Goal: Information Seeking & Learning: Learn about a topic

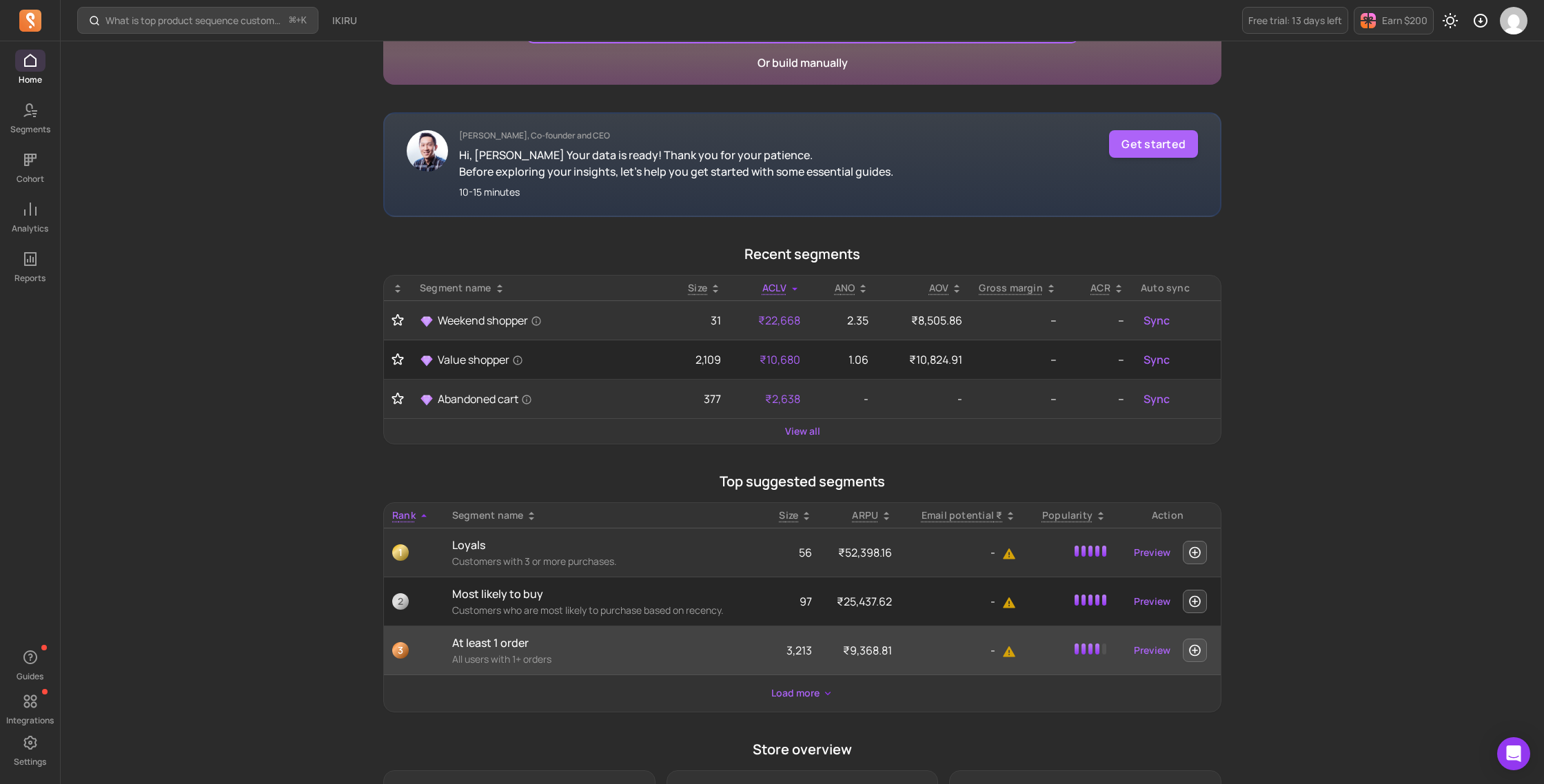
scroll to position [392, 0]
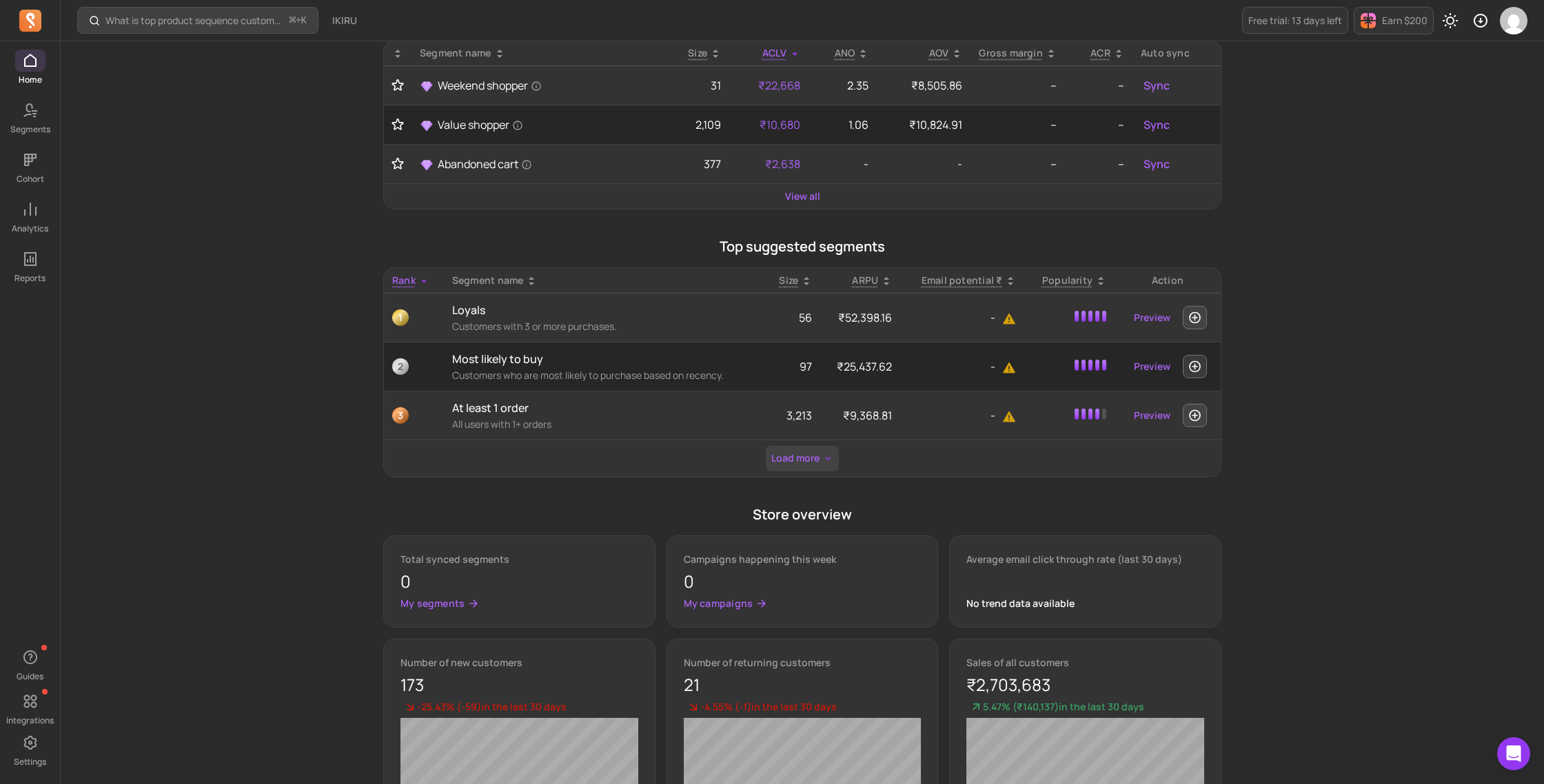
click at [785, 459] on button "Load more" at bounding box center [802, 459] width 73 height 26
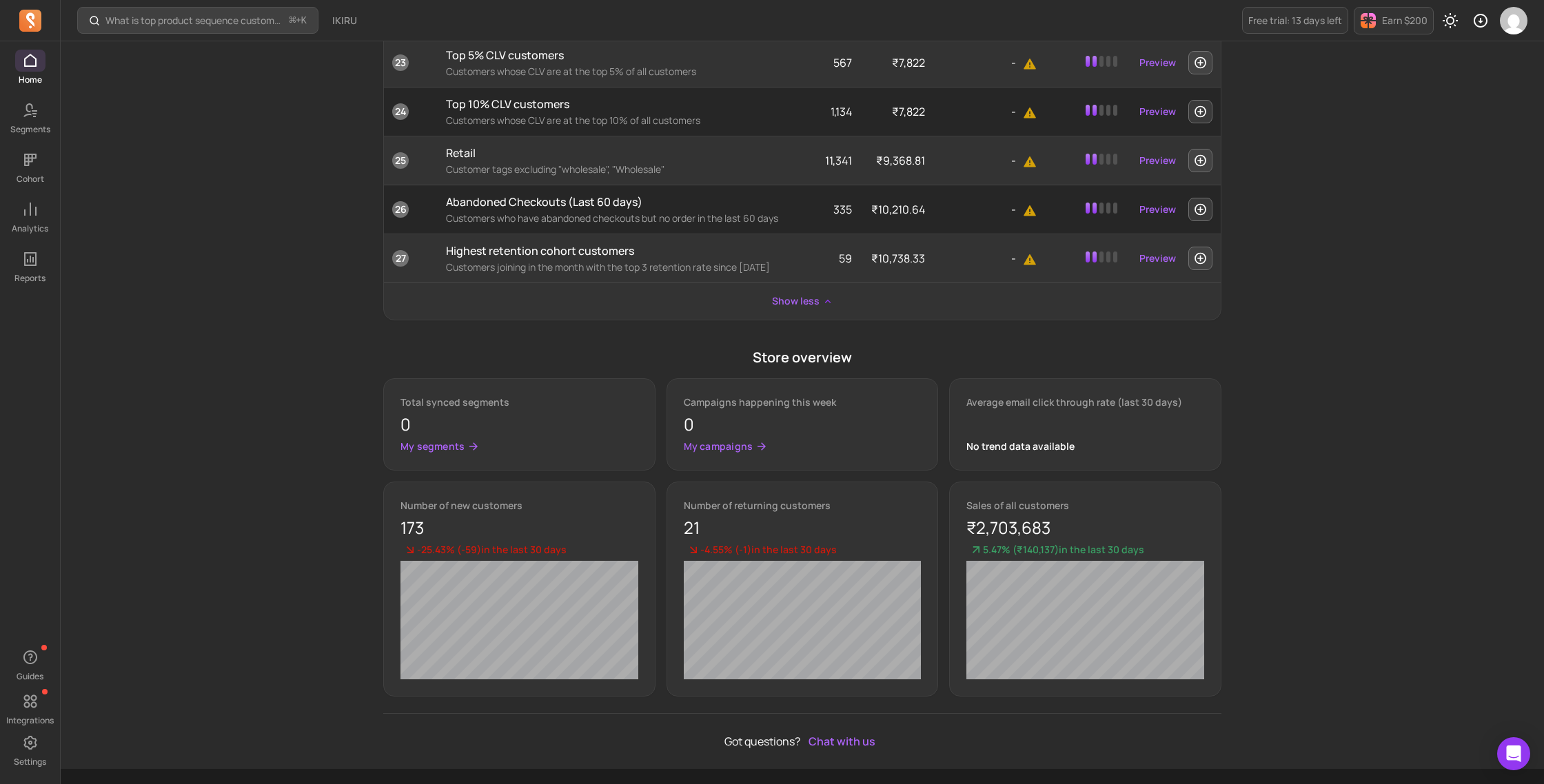
scroll to position [1770, 0]
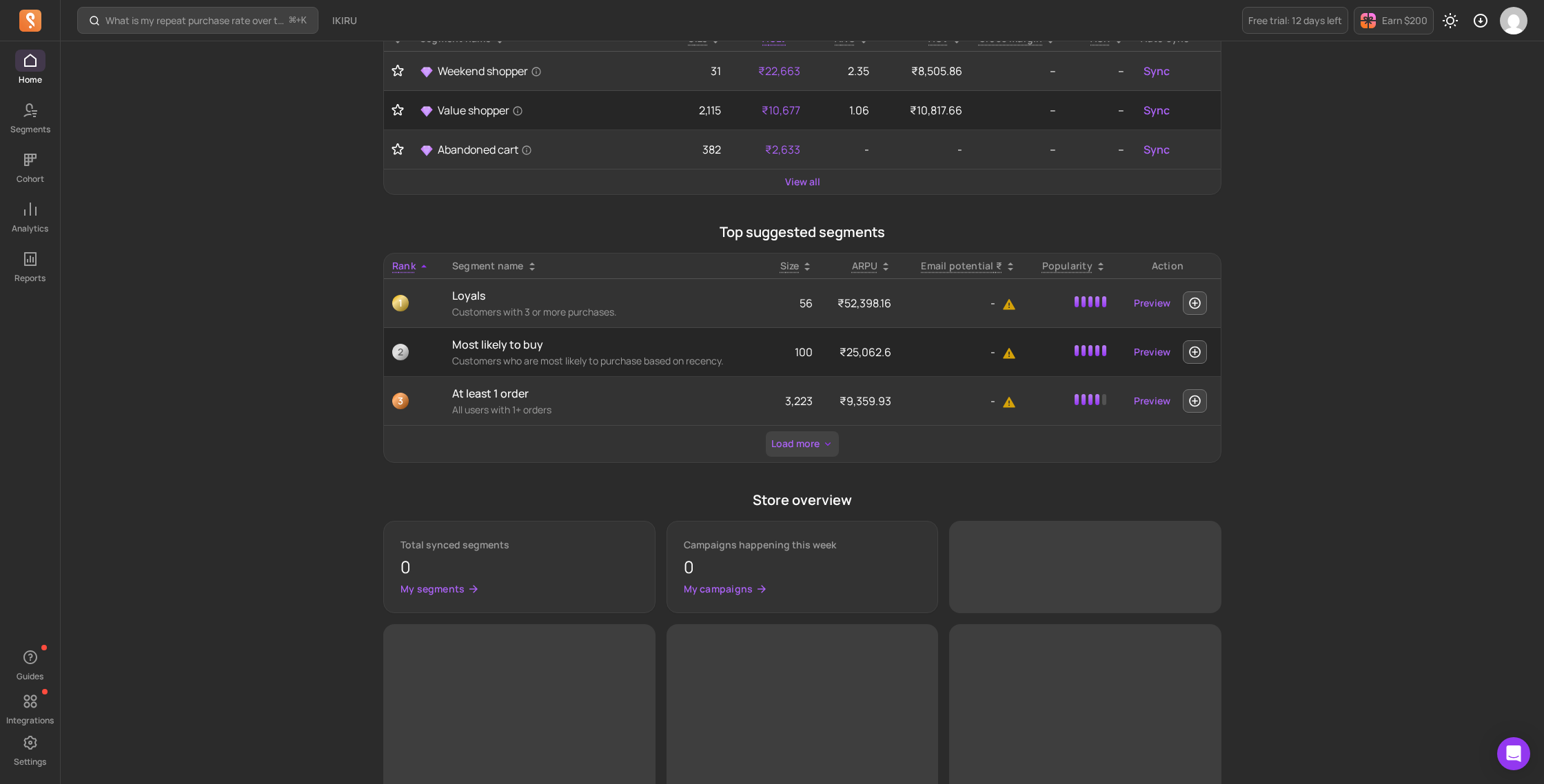
click at [795, 450] on button "Load more" at bounding box center [802, 444] width 73 height 26
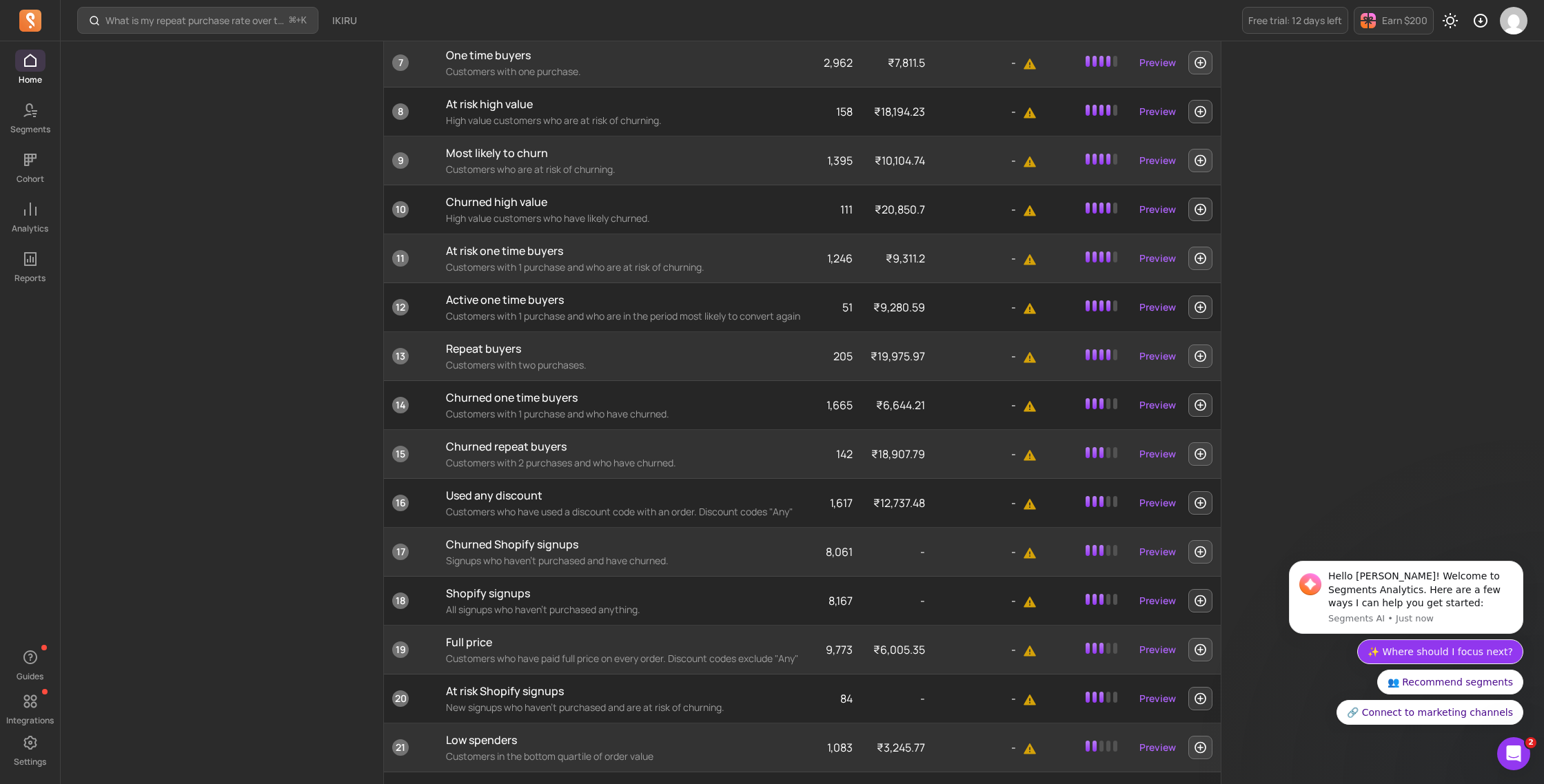
click at [1434, 663] on button "✨ Where should I focus next?" at bounding box center [1440, 651] width 166 height 25
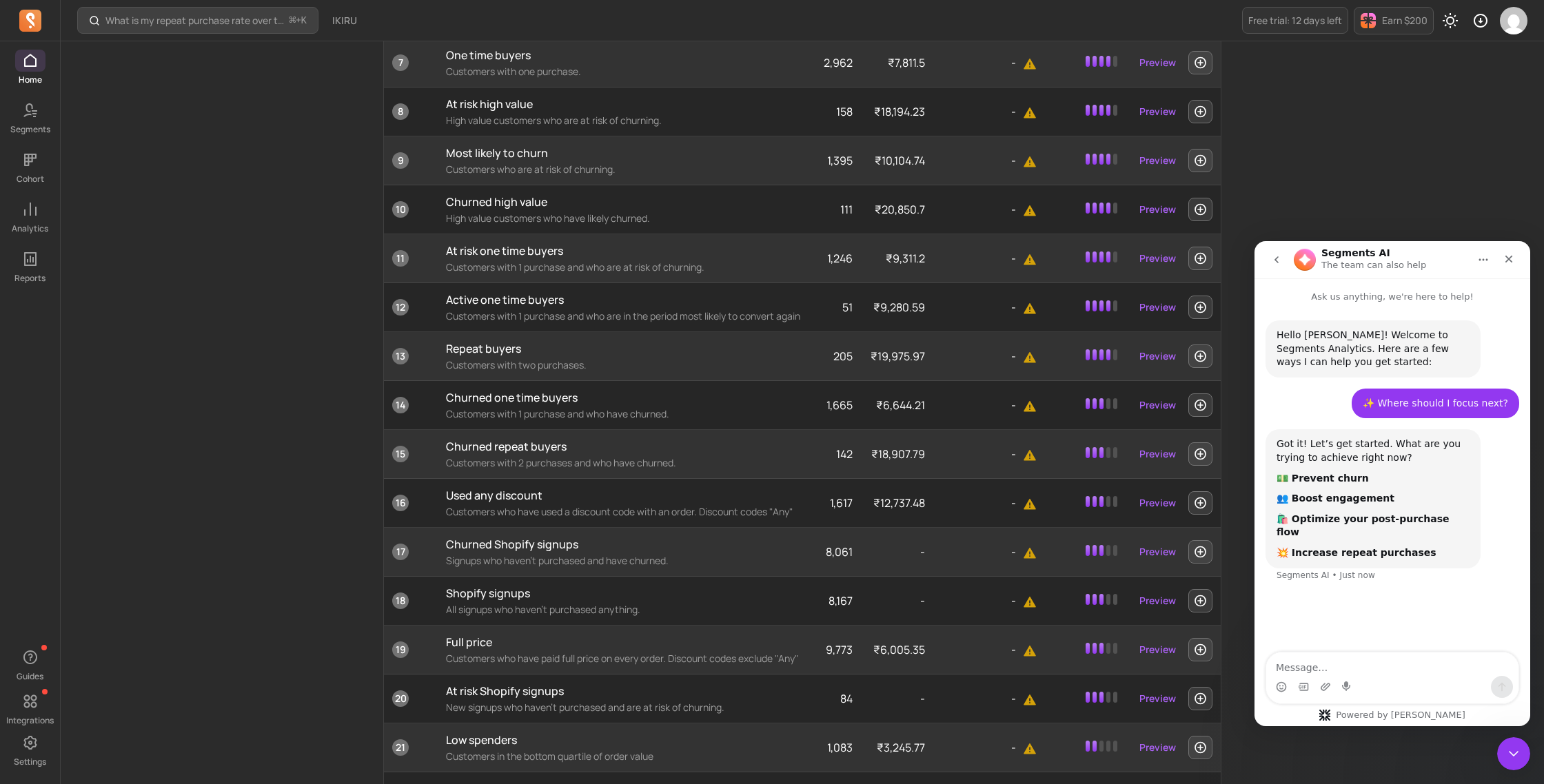
scroll to position [956, 0]
type textarea "increase repeat purchase"
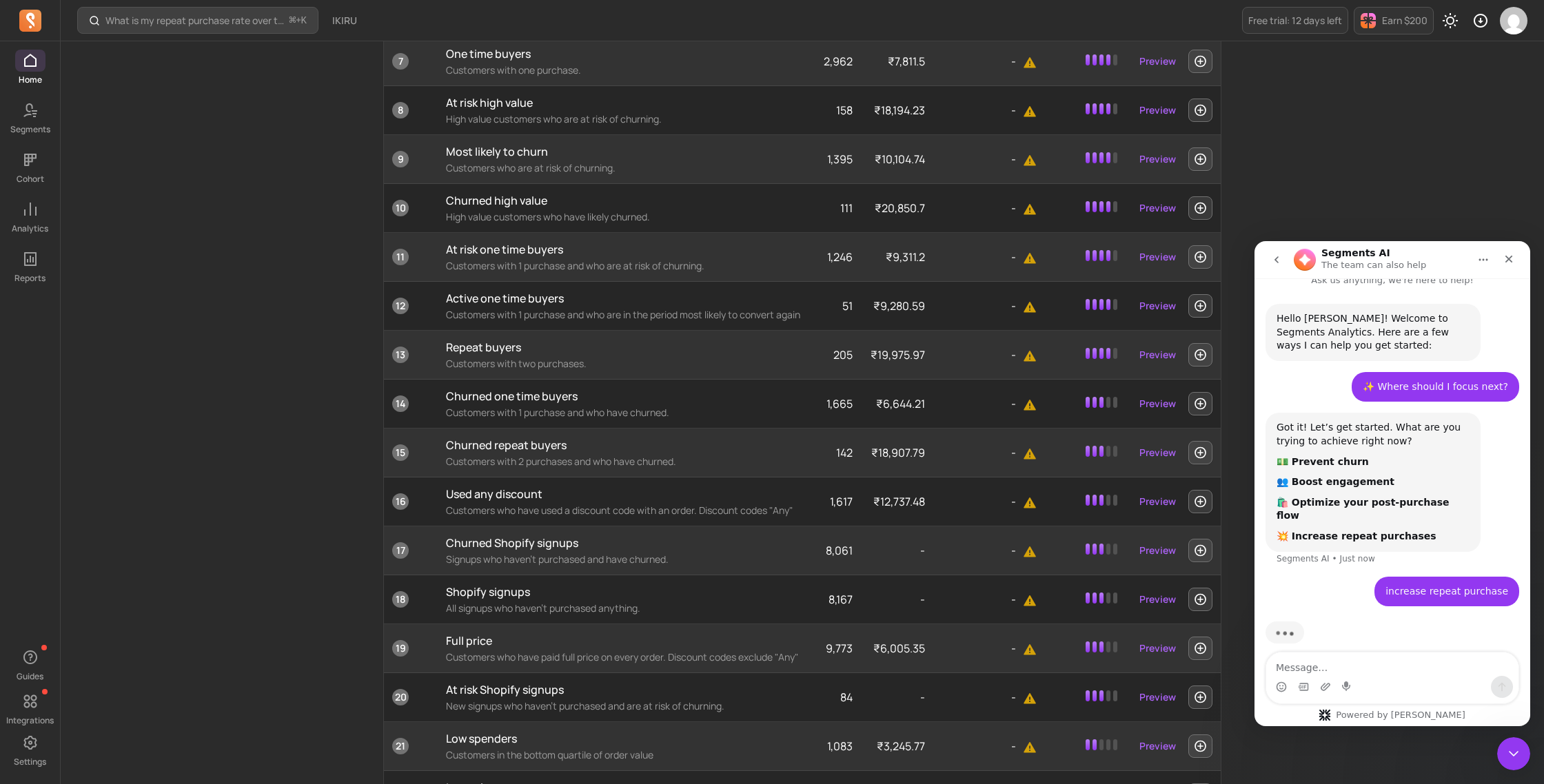
click at [1348, 557] on div "Got it! Let’s get started. What are you trying to achieve right now? 💵 Prevent …" at bounding box center [1392, 494] width 254 height 163
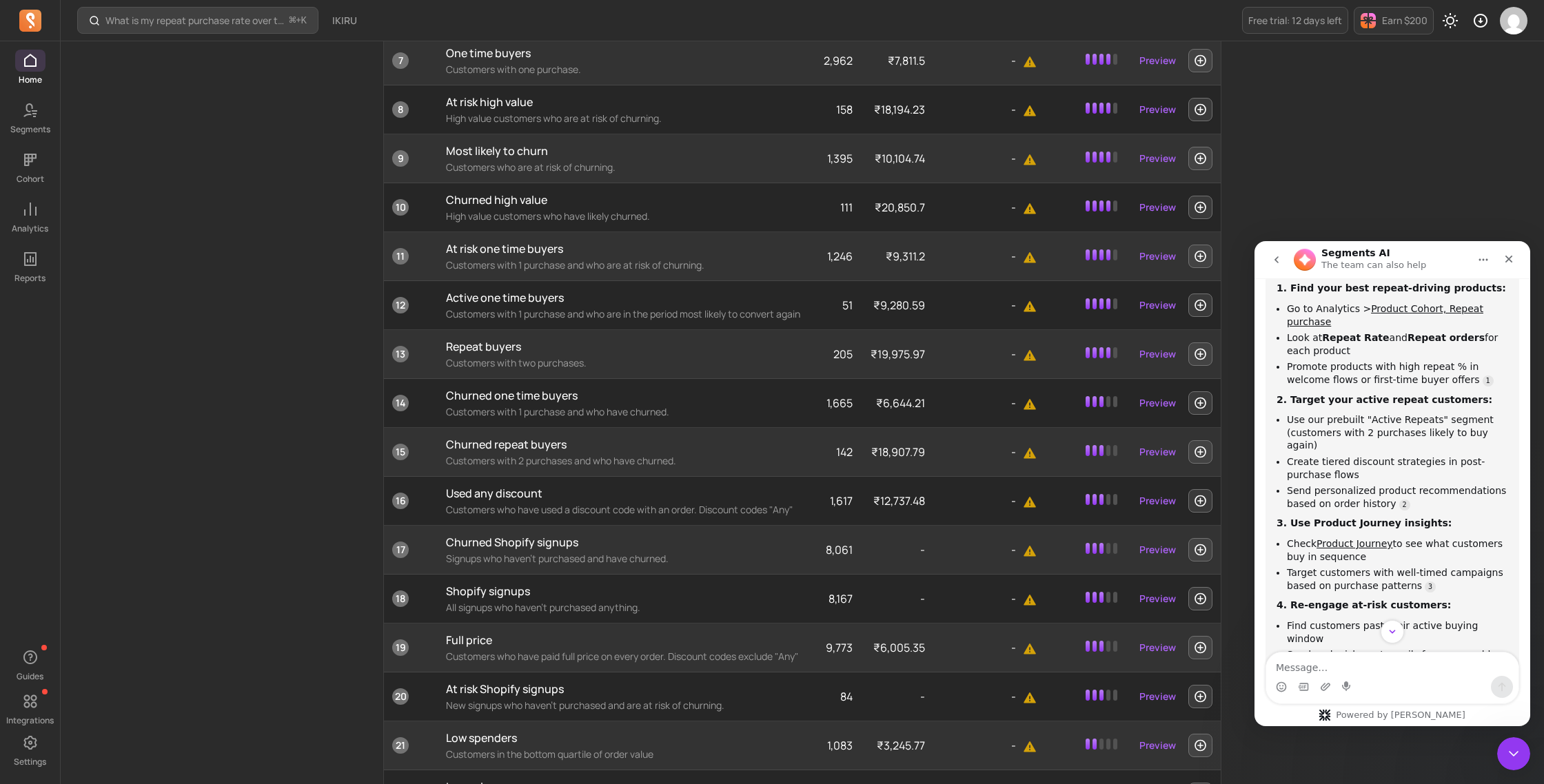
scroll to position [404, 0]
click at [1482, 373] on link "Source reference 137832623:" at bounding box center [1487, 378] width 11 height 11
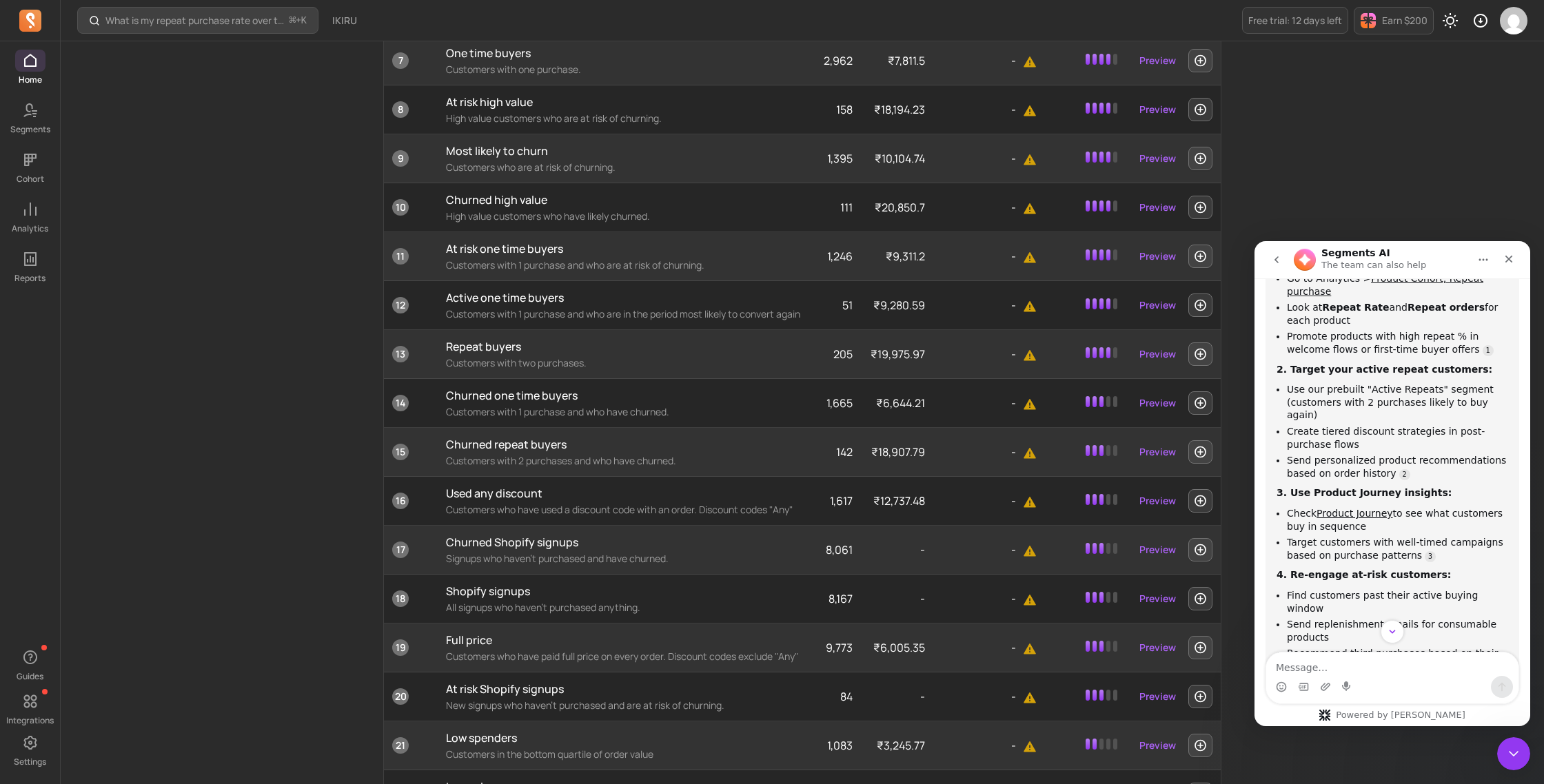
scroll to position [429, 0]
drag, startPoint x: 1288, startPoint y: 435, endPoint x: 1386, endPoint y: 452, distance: 99.5
click at [1386, 456] on li "Send personalized product recommendations based on order history" at bounding box center [1398, 469] width 222 height 26
copy li "Send personalized product recommendations based on order history"
click at [1370, 511] on link "Product Journey" at bounding box center [1354, 516] width 76 height 11
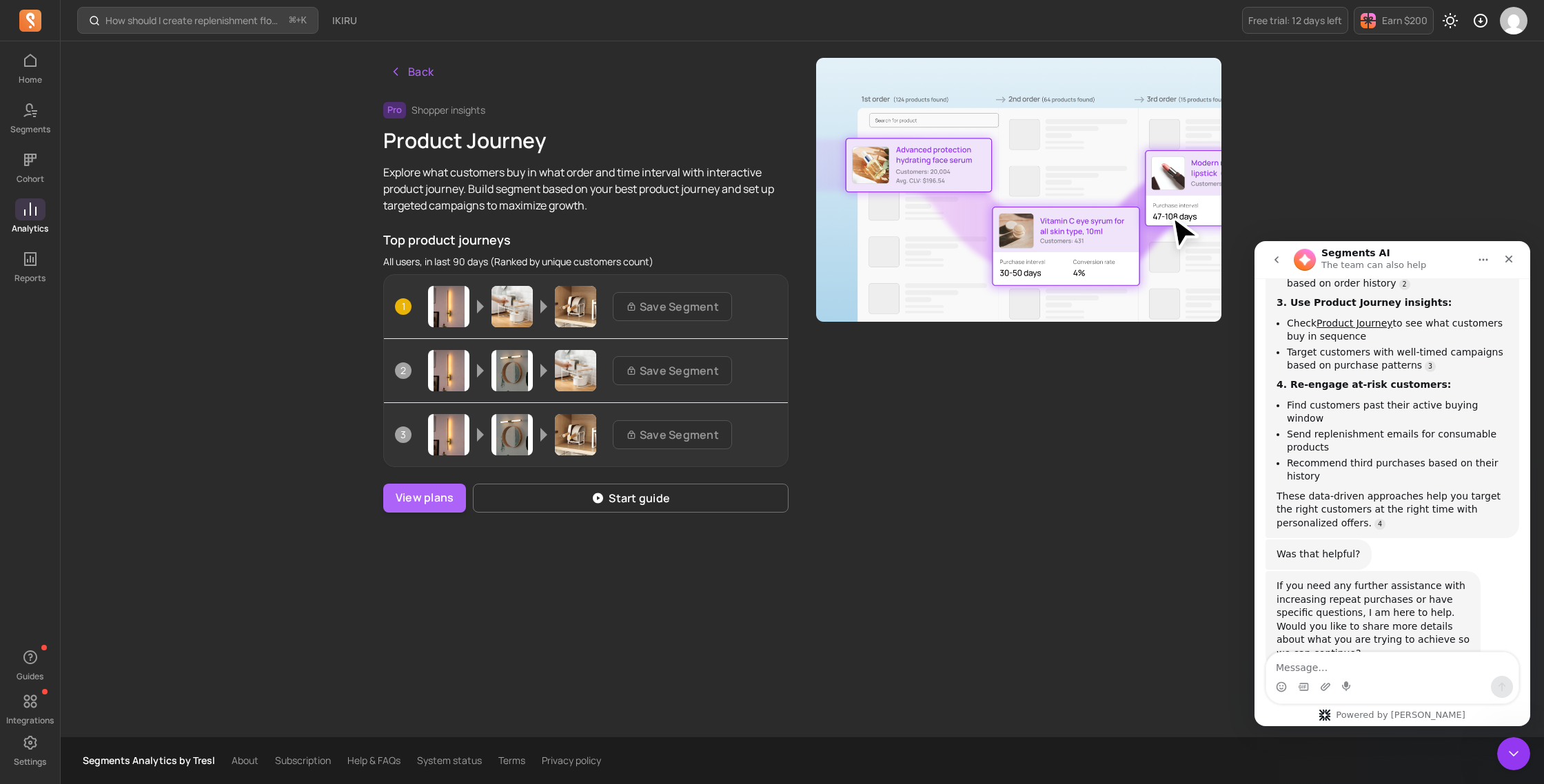
scroll to position [607, 0]
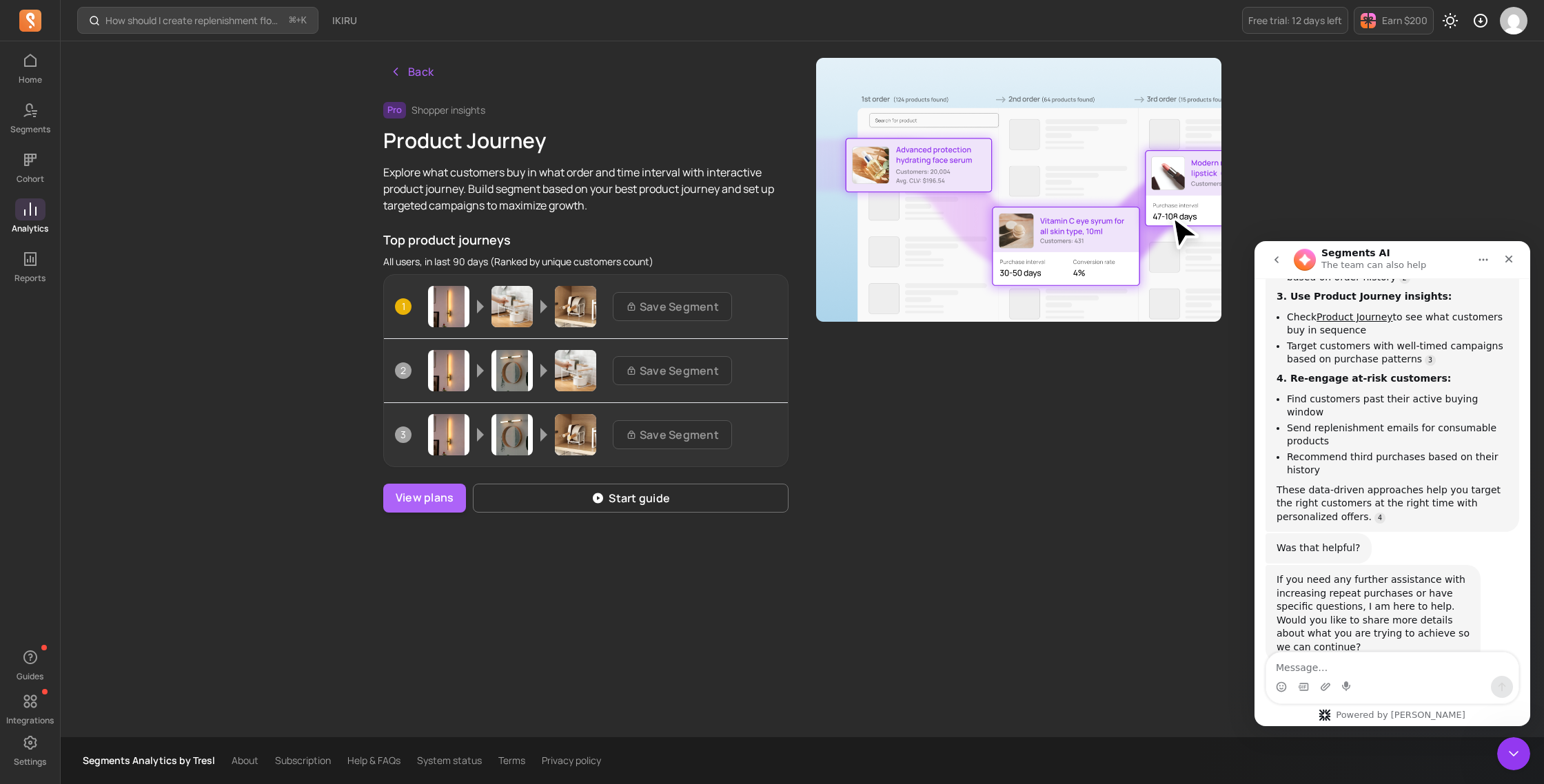
click at [1157, 762] on div "Segments Analytics by Tresl About Subscription Help & FAQs System status Terms …" at bounding box center [802, 761] width 1483 height 47
